Goal: Information Seeking & Learning: Understand process/instructions

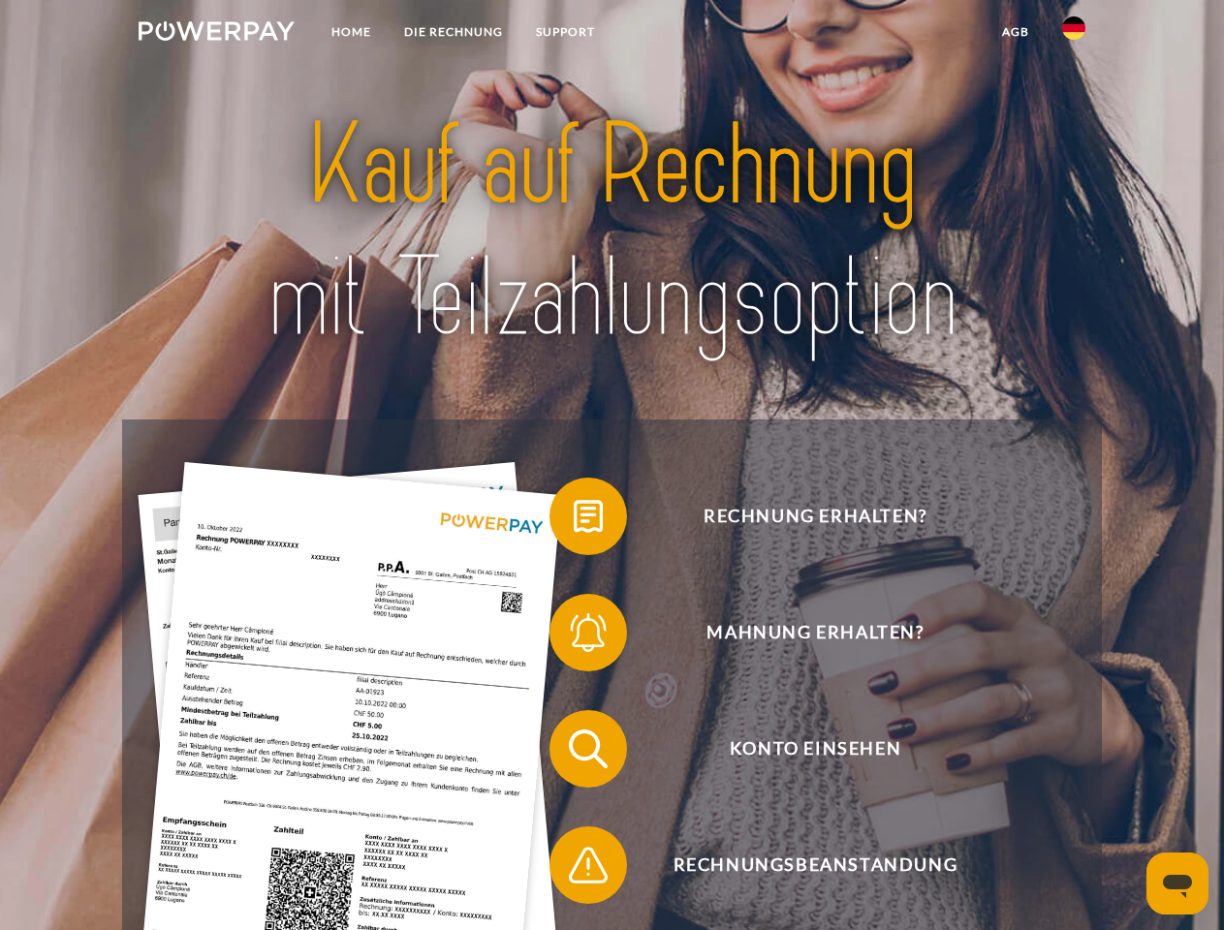
click at [216, 34] on img at bounding box center [217, 30] width 156 height 19
click at [1074, 34] on img at bounding box center [1073, 27] width 23 height 23
click at [1015, 32] on link "agb" at bounding box center [1016, 32] width 60 height 35
click at [574, 520] on span at bounding box center [559, 516] width 97 height 97
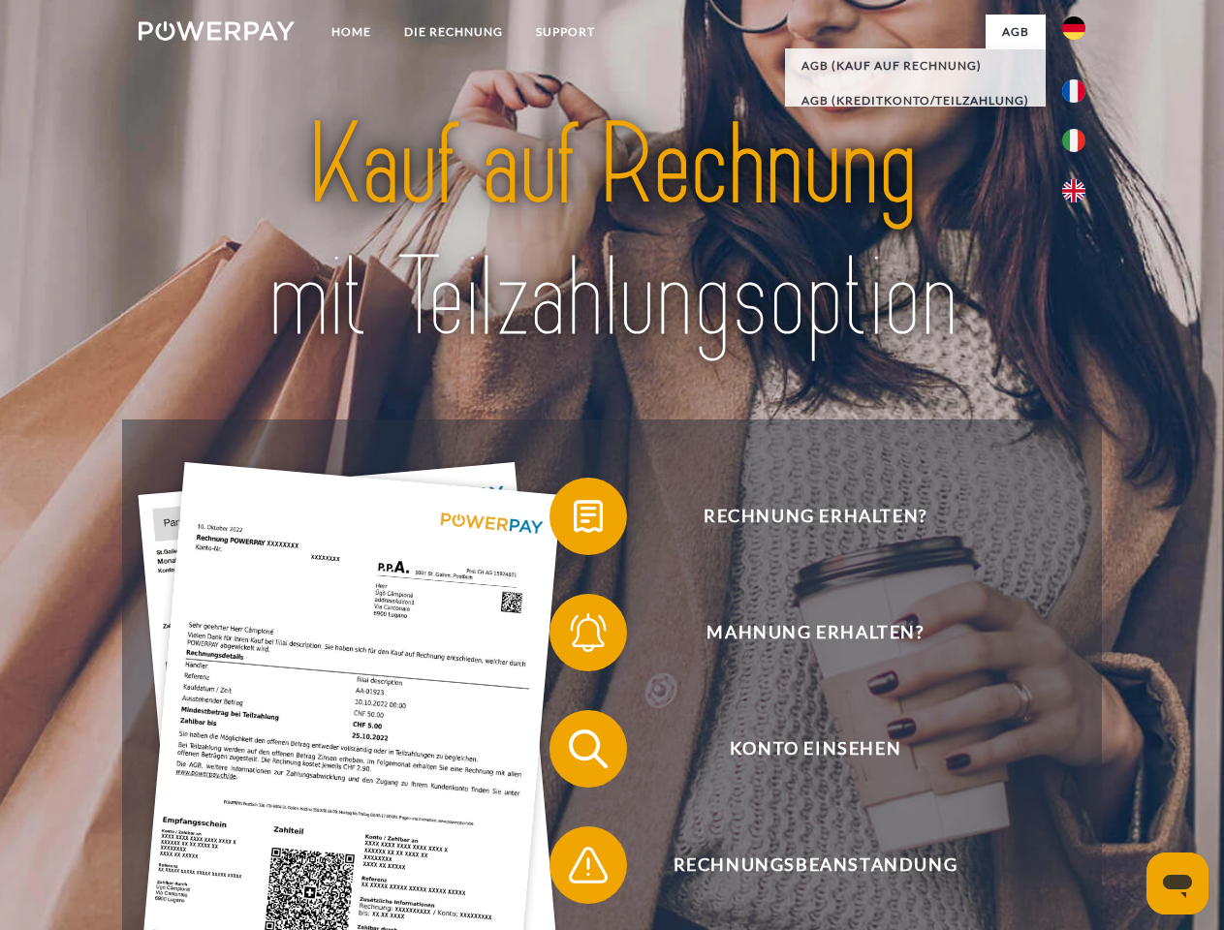
click at [574, 637] on span at bounding box center [559, 632] width 97 height 97
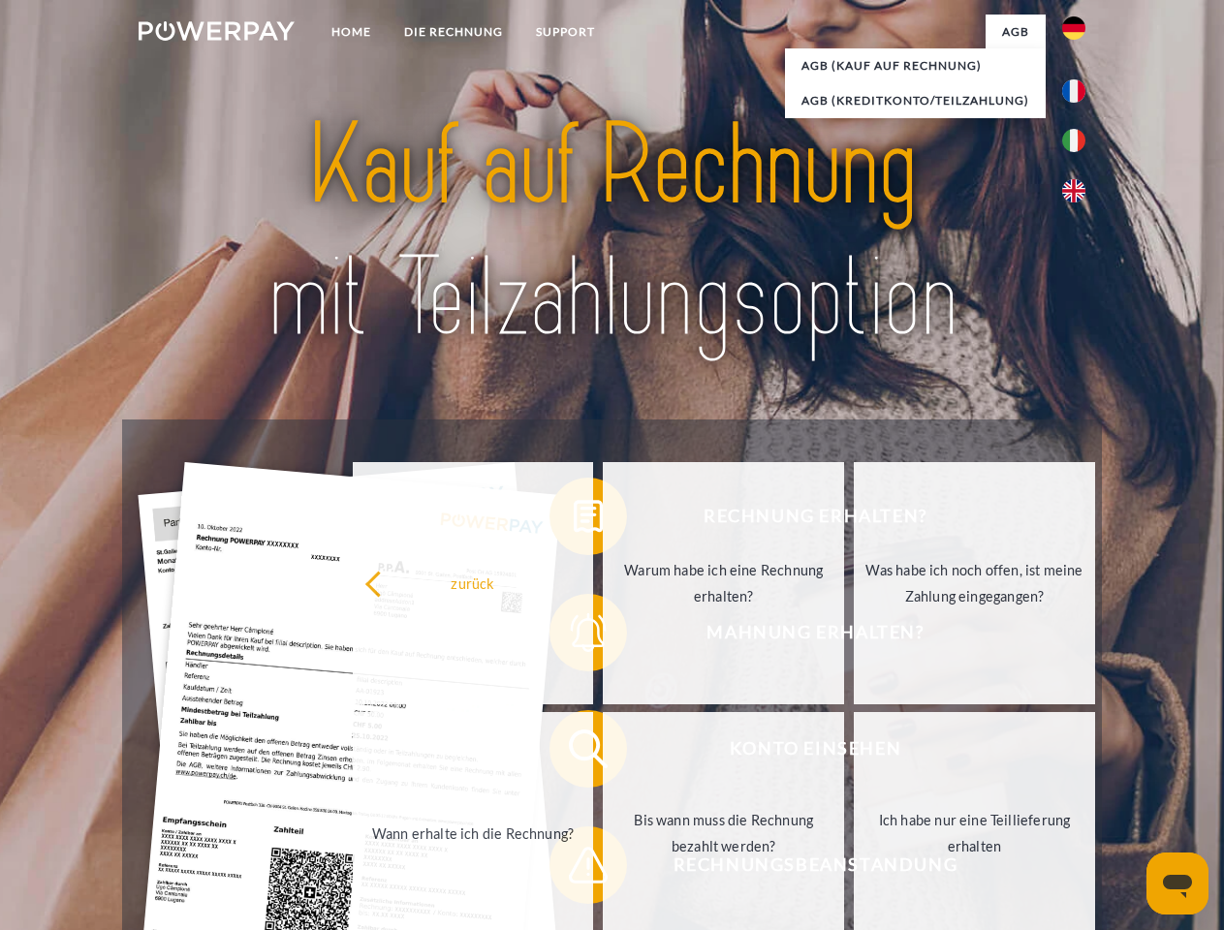
click at [603, 753] on link "Bis wann muss die Rechnung bezahlt werden?" at bounding box center [723, 833] width 241 height 242
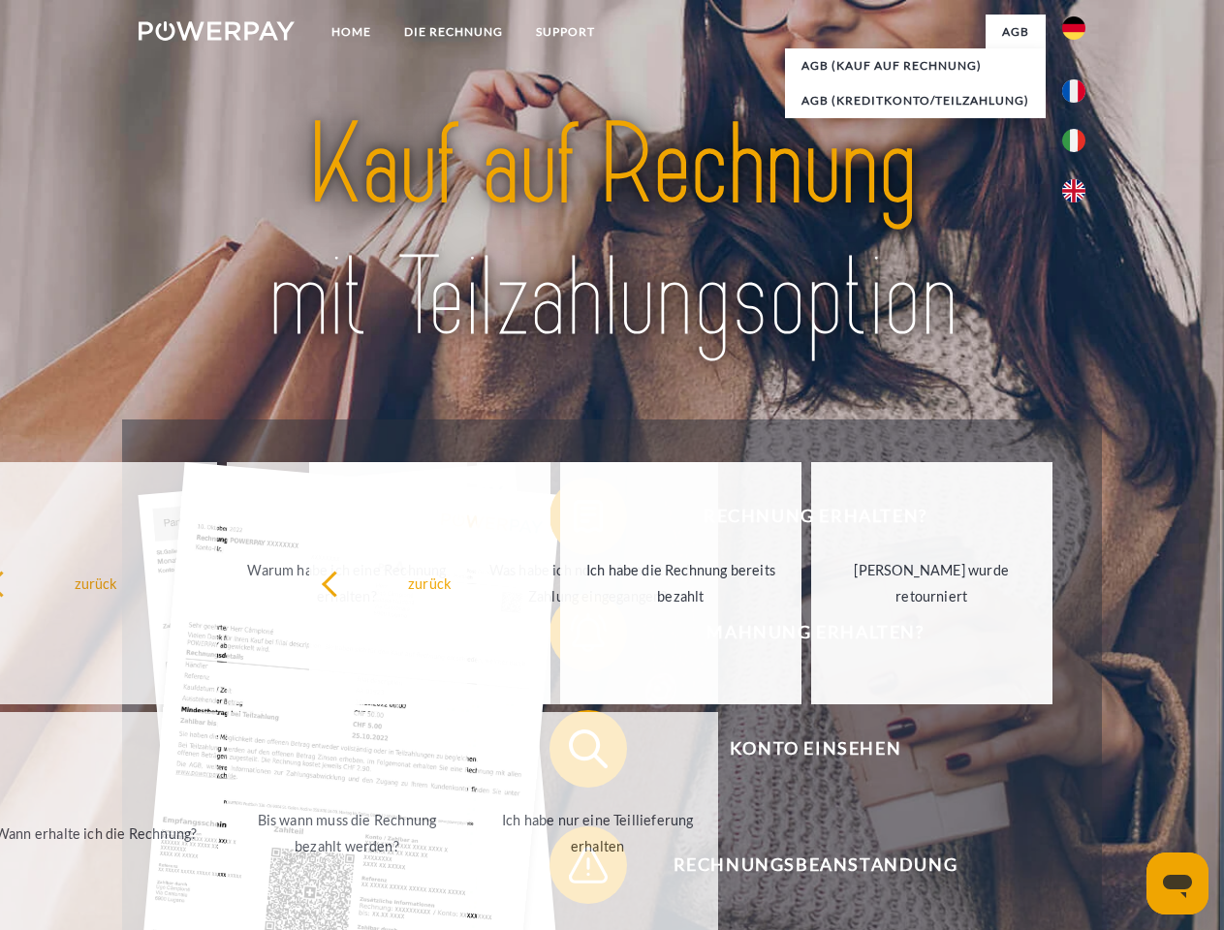
click at [574, 869] on span at bounding box center [559, 865] width 97 height 97
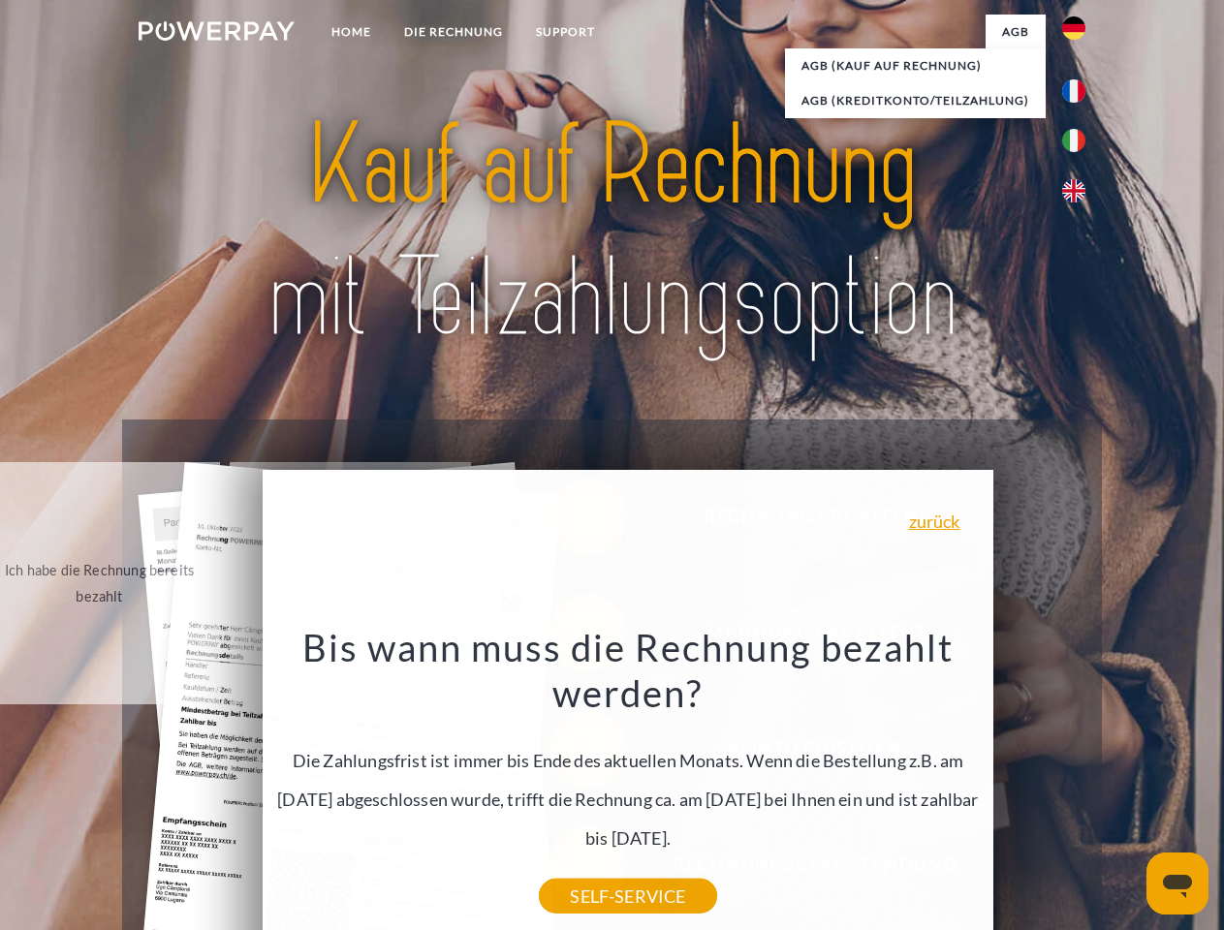
click at [1178, 884] on icon "Messaging-Fenster öffnen" at bounding box center [1177, 886] width 29 height 23
